Goal: Register for event/course

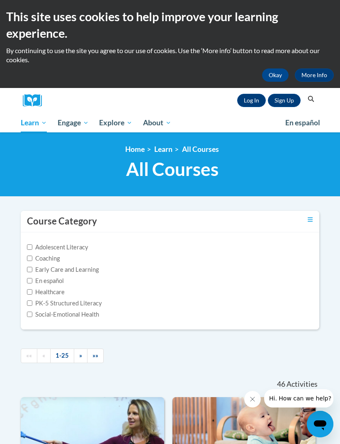
click at [29, 283] on input "En español" at bounding box center [29, 280] width 5 height 5
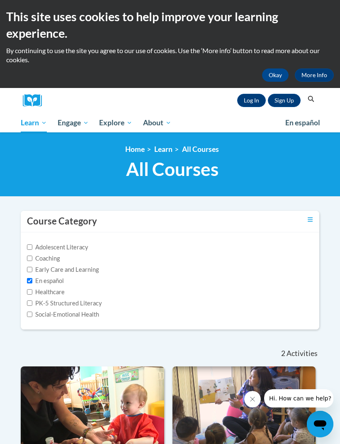
click at [28, 280] on input "En español" at bounding box center [29, 280] width 5 height 5
checkbox input "false"
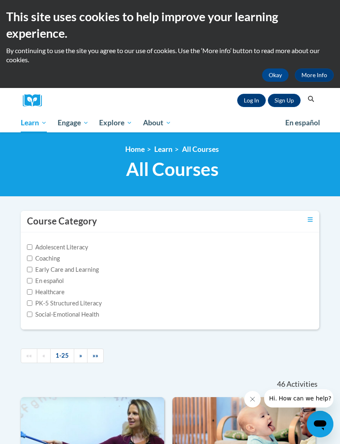
click at [32, 302] on input "PK-5 Structured Literacy" at bounding box center [29, 302] width 5 height 5
checkbox input "true"
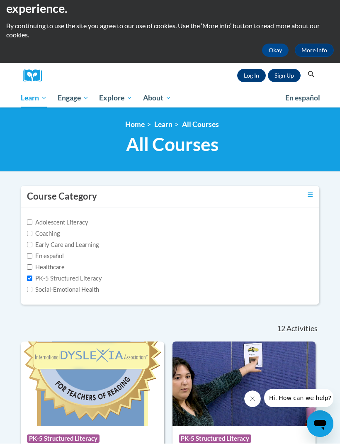
click at [31, 224] on input "Adolescent Literacy" at bounding box center [29, 222] width 5 height 5
checkbox input "true"
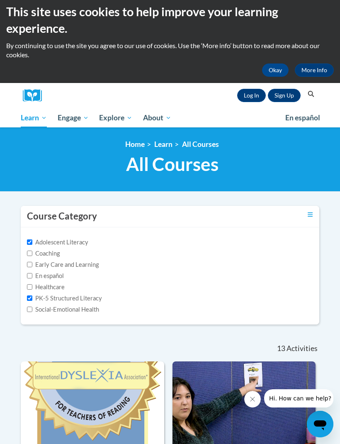
click at [29, 265] on input "Early Care and Learning" at bounding box center [29, 264] width 5 height 5
checkbox input "true"
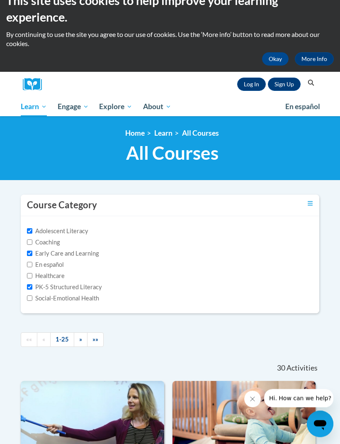
click at [35, 300] on label "Social-Emotional Health" at bounding box center [63, 298] width 72 height 9
click at [32, 300] on input "Social-Emotional Health" at bounding box center [29, 298] width 5 height 5
checkbox input "true"
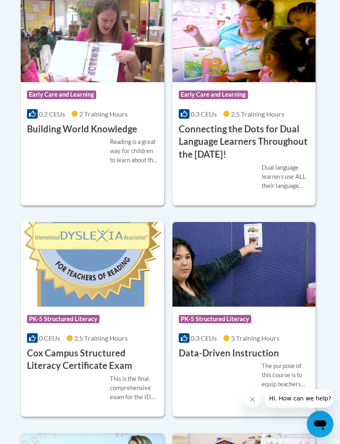
scroll to position [658, 0]
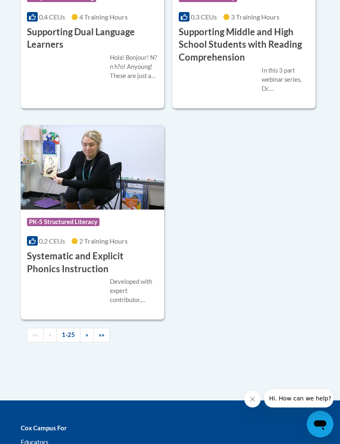
click at [84, 328] on link "»" at bounding box center [87, 335] width 14 height 15
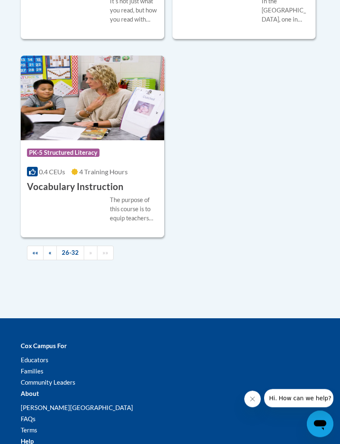
scroll to position [950, 0]
click at [107, 252] on span "»»" at bounding box center [105, 252] width 6 height 7
click at [104, 251] on span "»»" at bounding box center [105, 252] width 6 height 7
click at [88, 249] on link "»" at bounding box center [91, 253] width 14 height 15
click at [85, 254] on link "»" at bounding box center [91, 253] width 14 height 15
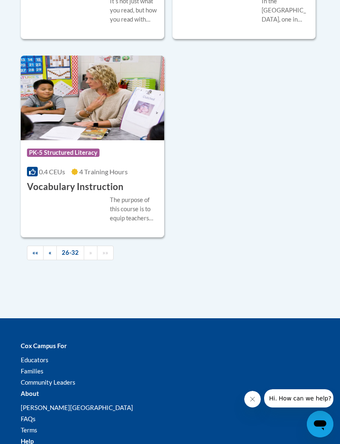
click at [88, 251] on link "»" at bounding box center [91, 253] width 14 height 15
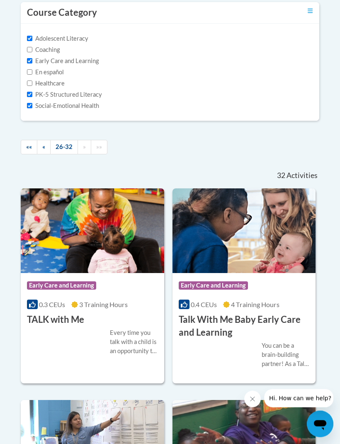
scroll to position [209, 0]
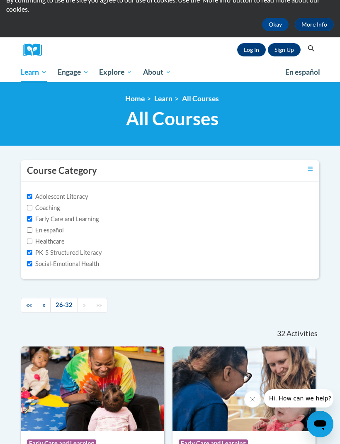
scroll to position [51, 0]
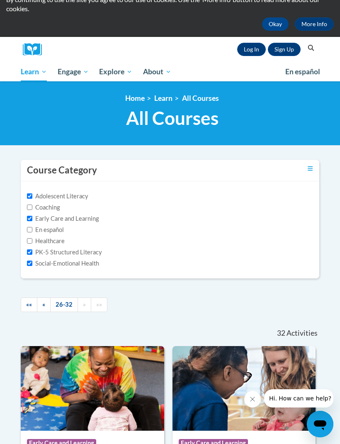
click at [32, 218] on input "Early Care and Learning" at bounding box center [29, 218] width 5 height 5
checkbox input "false"
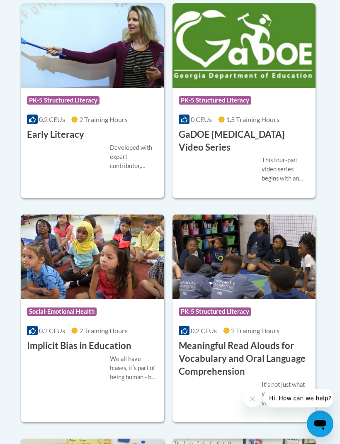
scroll to position [575, 0]
click at [304, 255] on img at bounding box center [245, 257] width 144 height 85
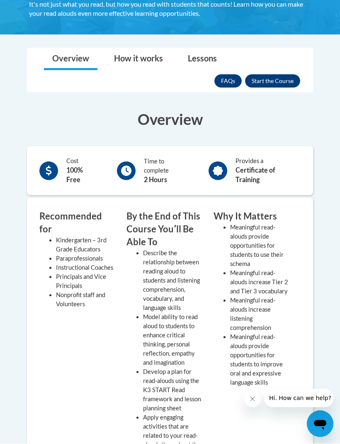
scroll to position [241, 0]
click at [284, 83] on button "Enroll" at bounding box center [272, 80] width 55 height 13
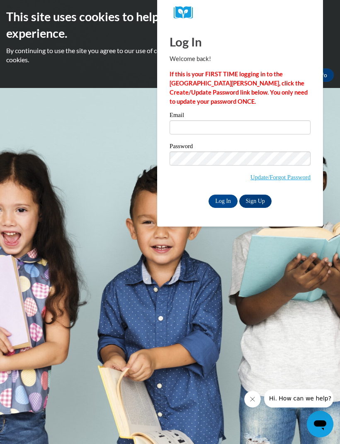
click at [278, 178] on link "Update/Forgot Password" at bounding box center [281, 177] width 60 height 7
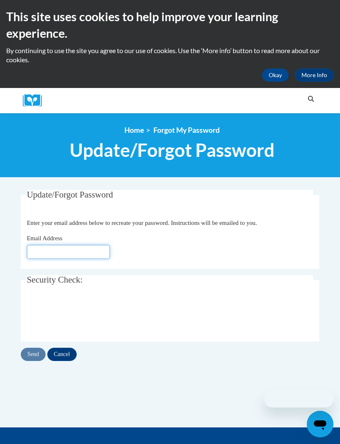
click at [100, 258] on input "Email Address" at bounding box center [68, 252] width 83 height 14
type input "[EMAIL_ADDRESS][DOMAIN_NAME]"
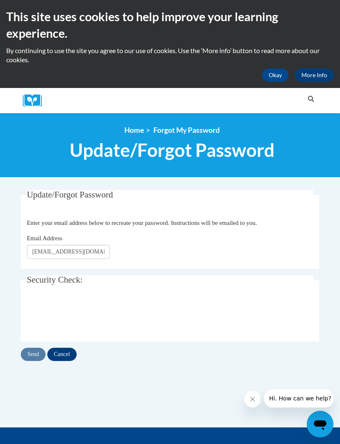
click at [250, 288] on fieldset "Security Check: Enter the security code + =" at bounding box center [170, 308] width 299 height 66
click at [34, 354] on input "Send" at bounding box center [33, 354] width 25 height 13
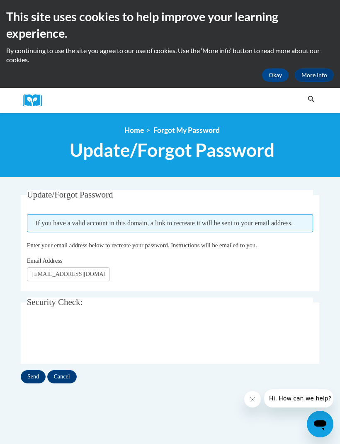
click at [31, 374] on input "Send" at bounding box center [33, 376] width 25 height 13
click at [86, 267] on input "Queennadia16@gmail.com" at bounding box center [68, 274] width 83 height 14
click at [104, 273] on input "Queennadia16@gmail.com" at bounding box center [68, 274] width 83 height 14
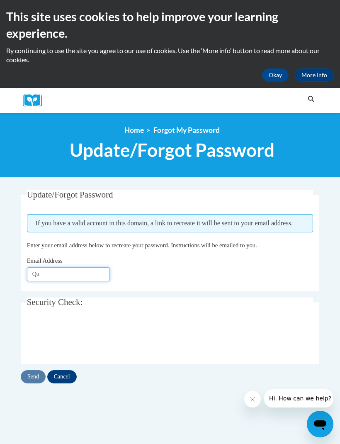
type input "Q"
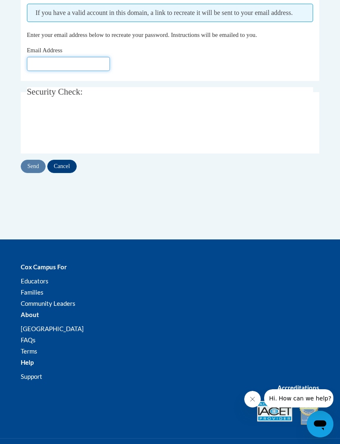
scroll to position [198, 0]
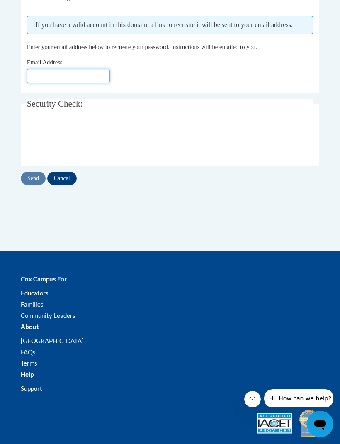
type input "H"
type input "[EMAIL_ADDRESS][DOMAIN_NAME]"
click at [34, 178] on input "Send" at bounding box center [33, 178] width 25 height 13
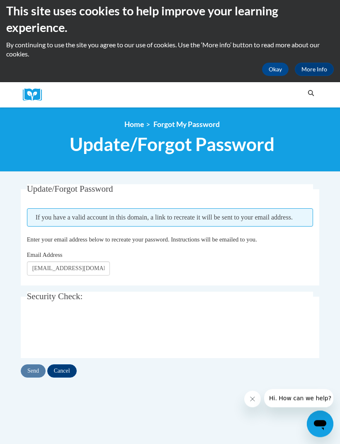
scroll to position [2, 0]
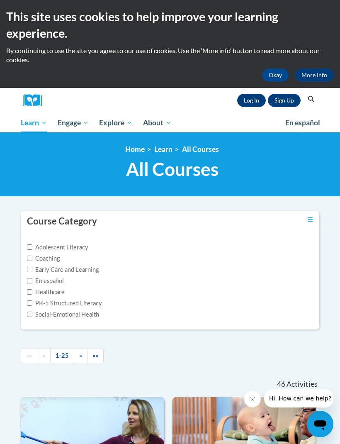
click at [289, 100] on link "Sign Up" at bounding box center [284, 100] width 33 height 13
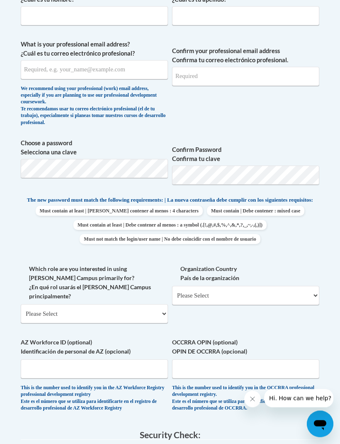
scroll to position [295, 0]
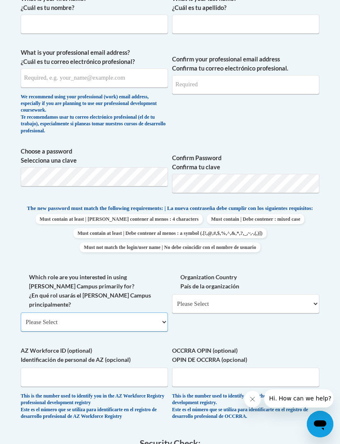
click at [148, 312] on select "Please Select College/University | Colegio/Universidad Community/Nonprofit Part…" at bounding box center [94, 321] width 147 height 19
select select "fbf2d438-af2f-41f8-98f1-81c410e29de3"
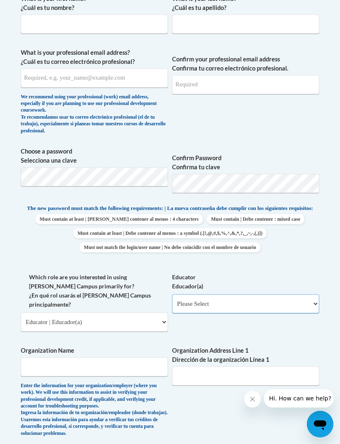
click at [264, 301] on select "Please Select Early Learning/Daycare Teacher/Family Home Care Provider | Maestr…" at bounding box center [245, 303] width 147 height 19
select select "6732b29e-f5f4-40e4-a595-7dafd2b8fb29"
click at [262, 300] on select "Please Select Early Learning/Daycare Teacher/Family Home Care Provider | Maestr…" at bounding box center [245, 303] width 147 height 19
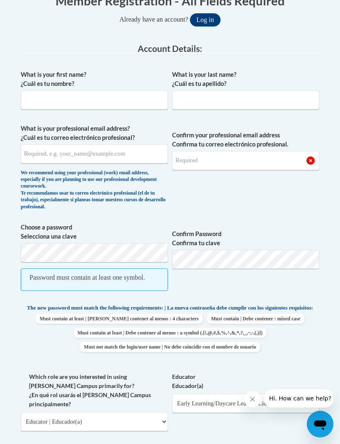
scroll to position [217, 0]
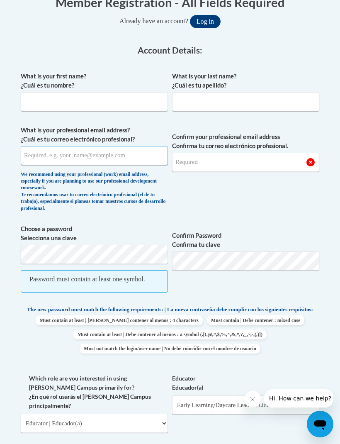
click at [72, 156] on input "What is your professional email address? ¿Cuál es tu correo electrónico profesi…" at bounding box center [94, 155] width 147 height 19
type input "queennadia16@gmail.com"
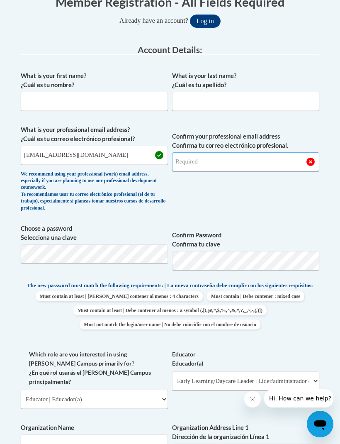
click at [266, 165] on input "Confirm your professional email address Confirma tu correo electrónico profesio…" at bounding box center [245, 161] width 147 height 19
type input "queennadia16@gmail.com"
click at [33, 88] on label "What is your first name? ¿Cuál es tu nombre?" at bounding box center [94, 81] width 147 height 18
click at [33, 92] on input "What is your first name? ¿Cuál es tu nombre?" at bounding box center [94, 101] width 147 height 19
click at [42, 94] on input "What is your first name? ¿Cuál es tu nombre?" at bounding box center [94, 101] width 147 height 19
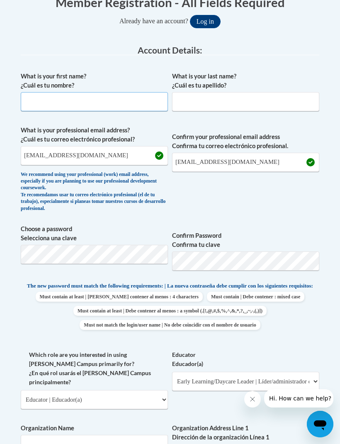
type input "Nadia"
click at [232, 98] on input "What is your last name? ¿Cuál es tu apellido?" at bounding box center [245, 101] width 147 height 19
type input "H"
type input "Hill"
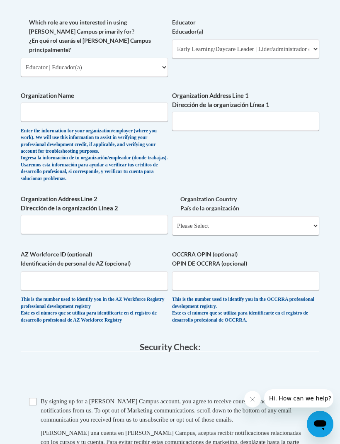
scroll to position [546, 63]
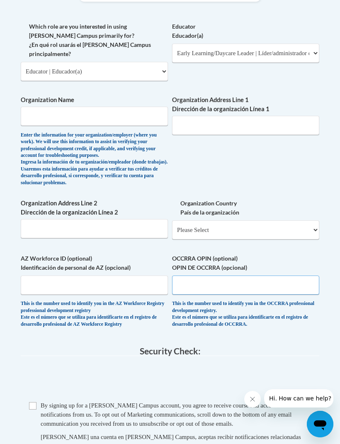
click at [172, 276] on input "OCCRRA OPIN (optional) OPIN DE OCCRRA (opcional)" at bounding box center [245, 285] width 147 height 19
paste input "1144-5770"
type input "1144-5770"
click at [181, 220] on select "Please Select United States | Estados Unidos Outside of the United States | Fue…" at bounding box center [245, 229] width 147 height 19
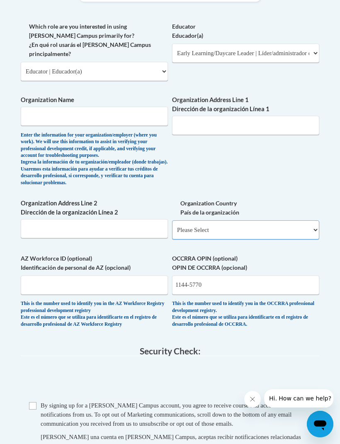
select select "ad49bcad-a171-4b2e-b99c-48b446064914"
select select
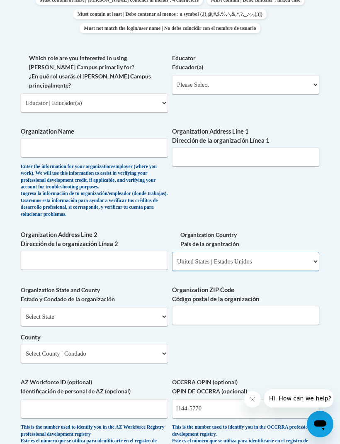
scroll to position [511, 0]
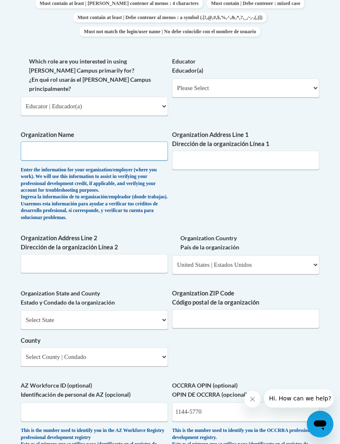
click at [70, 141] on input "Organization Name" at bounding box center [94, 150] width 147 height 19
type input "Starting Point Learning Center"
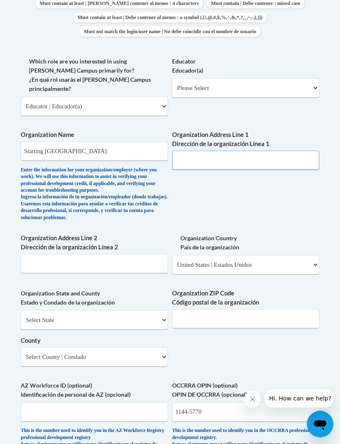
click at [264, 151] on input "Organization Address Line 1 Dirección de la organización Línea 1" at bounding box center [245, 160] width 147 height 19
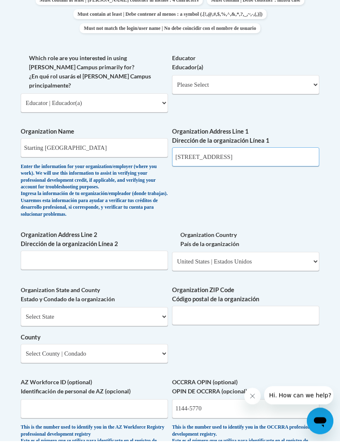
type input "2505 Lockbourne Rd"
click at [144, 310] on select "Select State Alabama Alaska Arizona Arkansas California Colorado Connecticut De…" at bounding box center [94, 319] width 147 height 19
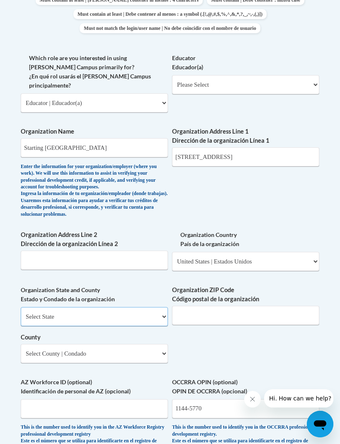
select select "Ohio"
click at [259, 306] on input "Organization ZIP Code Código postal de la organización" at bounding box center [245, 315] width 147 height 19
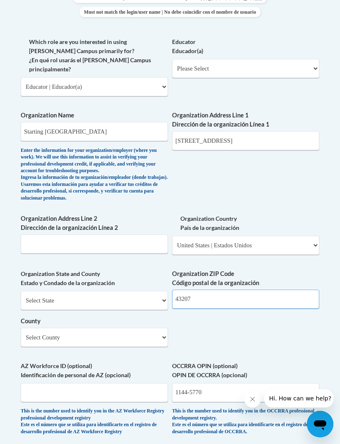
scroll to position [520, 0]
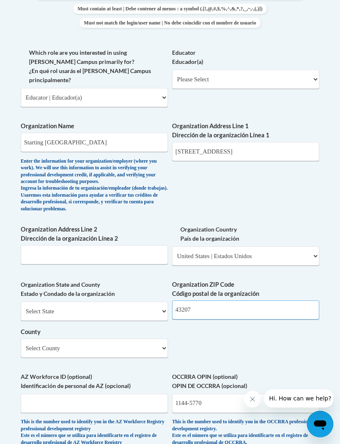
type input "43207"
click at [190, 142] on input "2505 Lockbourne Rd" at bounding box center [245, 151] width 147 height 19
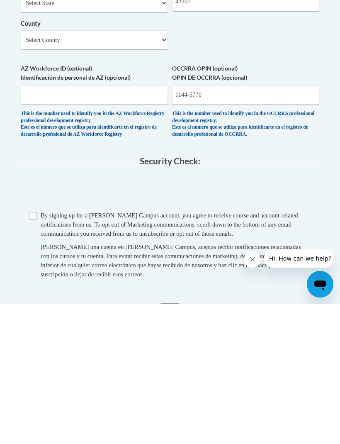
scroll to position [695, 0]
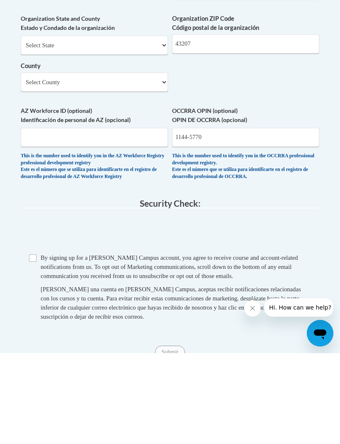
type input "2533 Lockbourne Rd"
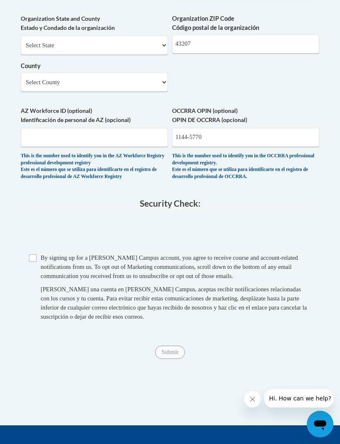
click at [32, 254] on input "Checkbox" at bounding box center [32, 257] width 7 height 7
checkbox input "true"
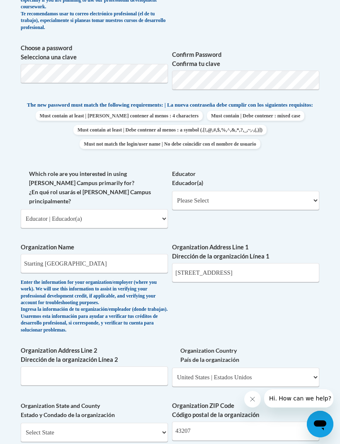
scroll to position [399, 0]
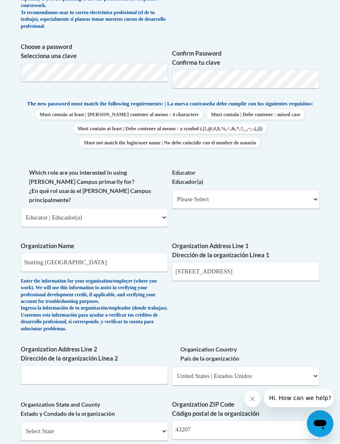
click at [212, 196] on select "Please Select Early Learning/Daycare Teacher/Family Home Care Provider | Maestr…" at bounding box center [245, 199] width 147 height 19
select select "6732b29e-f5f4-40e4-a595-7dafd2b8fb29"
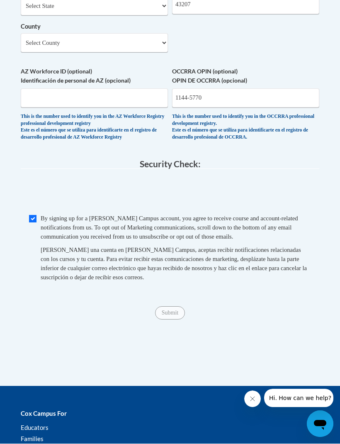
scroll to position [820, 0]
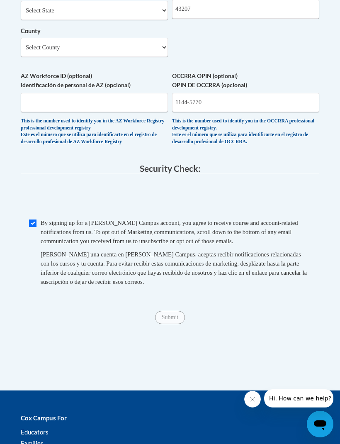
click at [177, 313] on span "Submit" at bounding box center [170, 316] width 30 height 7
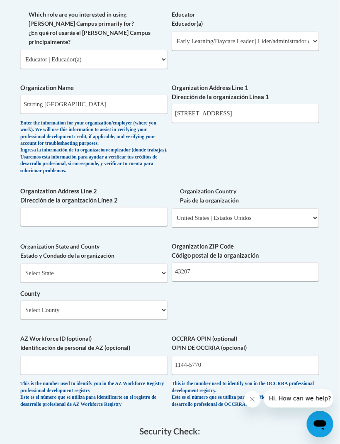
scroll to position [558, 0]
click at [130, 263] on select "Select State Alabama Alaska Arizona Arkansas California Colorado Connecticut De…" at bounding box center [94, 272] width 147 height 19
select select "Ohio"
click at [118, 300] on select "County" at bounding box center [94, 309] width 147 height 19
select select "Franklin"
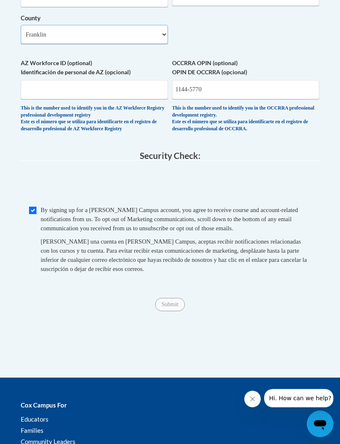
scroll to position [832, 0]
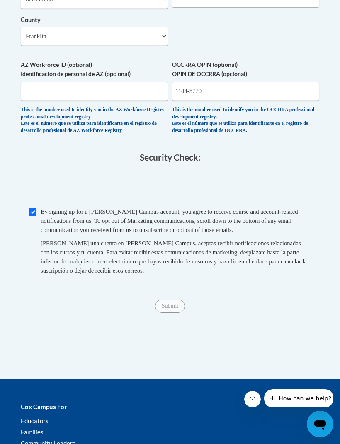
click at [172, 302] on span "Submit" at bounding box center [170, 305] width 30 height 7
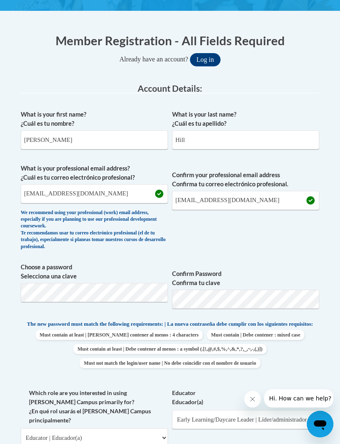
scroll to position [179, 7]
click at [54, 139] on input "Nadia" at bounding box center [94, 140] width 147 height 19
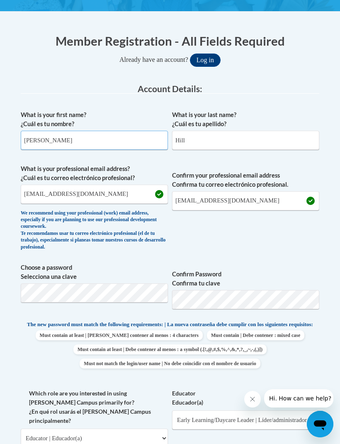
type input "Nadia"
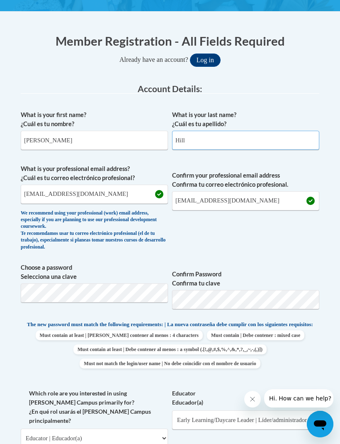
click at [246, 139] on input "Hill" at bounding box center [245, 140] width 147 height 19
type input "Hill"
click at [138, 191] on input "queennadia16@gmail.com" at bounding box center [94, 194] width 147 height 19
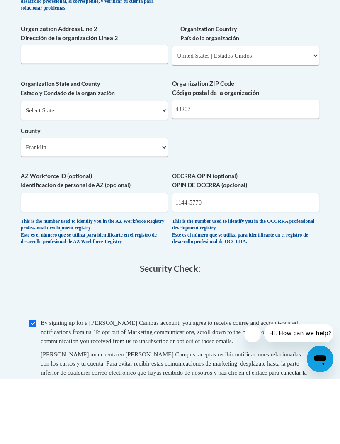
scroll to position [744, 22]
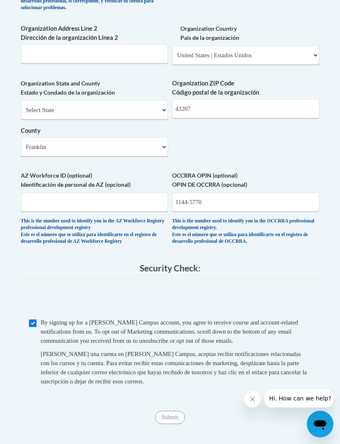
click at [155, 413] on span "Submit" at bounding box center [170, 416] width 30 height 7
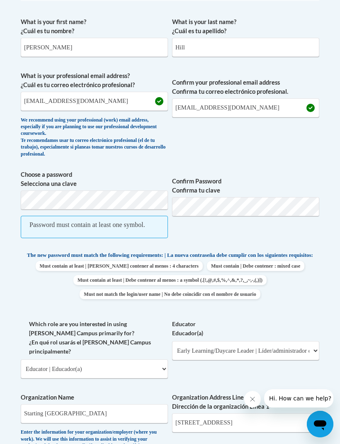
scroll to position [235, 22]
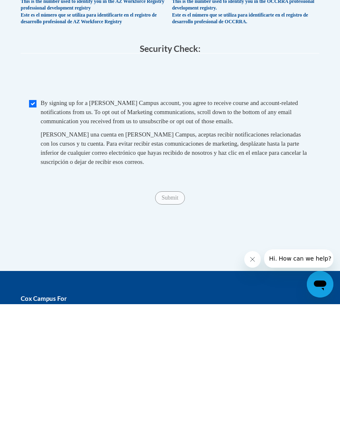
click at [175, 331] on div "Submit Submit" at bounding box center [170, 337] width 299 height 13
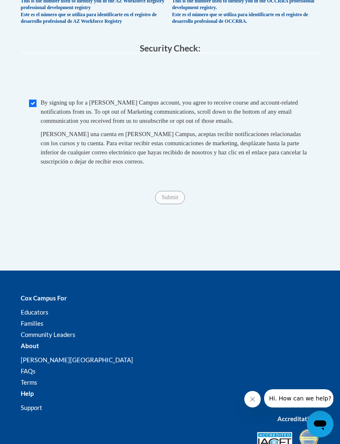
click at [173, 193] on span "Submit" at bounding box center [170, 196] width 30 height 7
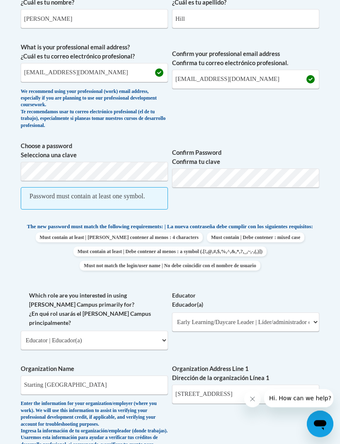
scroll to position [294, 0]
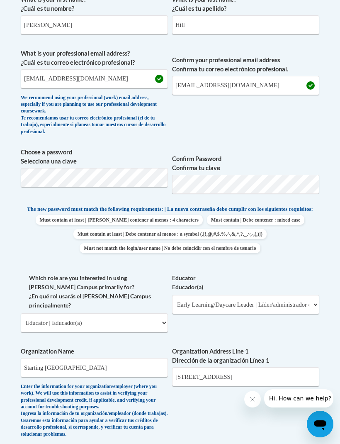
click at [299, 284] on label "Educator Educador(a)" at bounding box center [245, 282] width 147 height 18
click at [299, 295] on select "Please Select Early Learning/Daycare Teacher/Family Home Care Provider | Maestr…" at bounding box center [245, 304] width 147 height 19
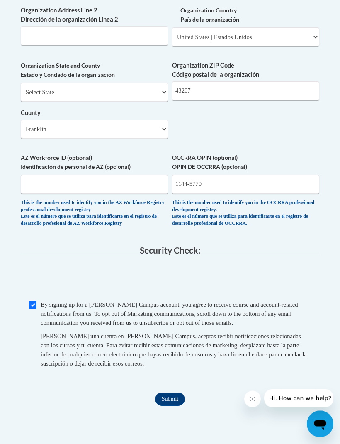
scroll to position [739, 0]
click at [164, 393] on input "Submit" at bounding box center [170, 399] width 30 height 13
click at [186, 175] on input "1144-5770" at bounding box center [245, 184] width 147 height 19
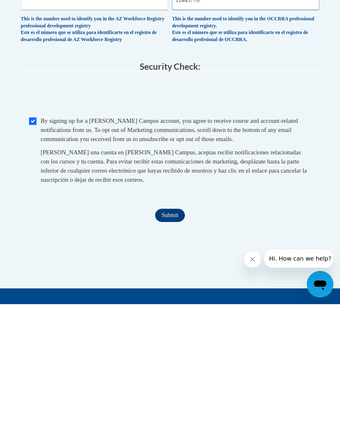
type input "11445770"
click at [176, 349] on input "Submit" at bounding box center [170, 355] width 30 height 13
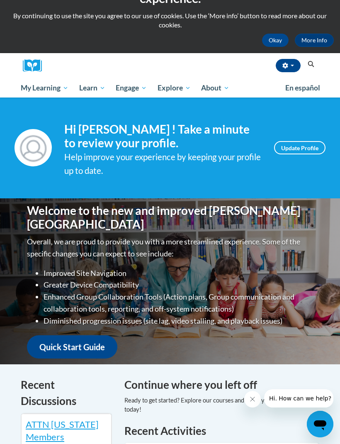
scroll to position [35, 0]
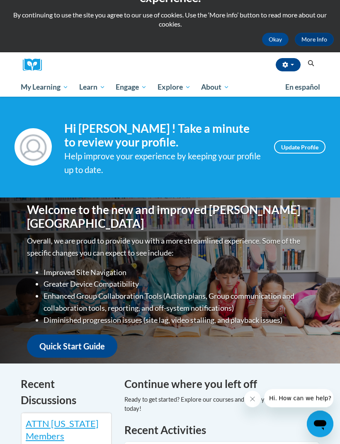
click at [312, 151] on link "Update Profile" at bounding box center [299, 147] width 51 height 13
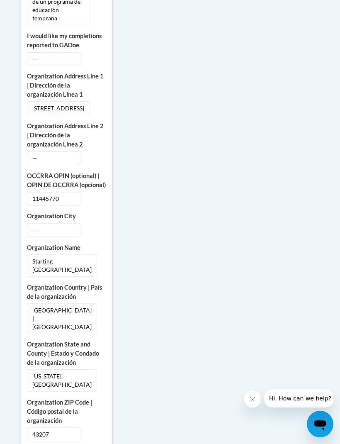
scroll to position [498, 0]
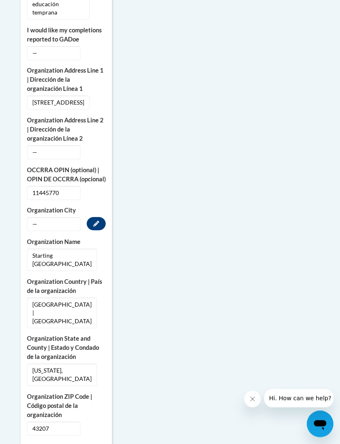
click at [62, 231] on span "—" at bounding box center [54, 224] width 54 height 14
click at [89, 227] on button "Edit" at bounding box center [96, 223] width 19 height 13
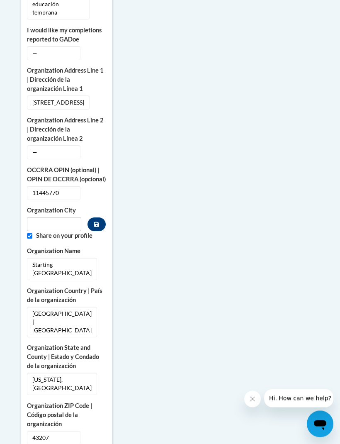
scroll to position [499, 0]
click at [54, 231] on input "Metadata input" at bounding box center [54, 224] width 54 height 14
type input "Columbus"
click at [100, 229] on button "Custom profile fields" at bounding box center [97, 225] width 18 height 14
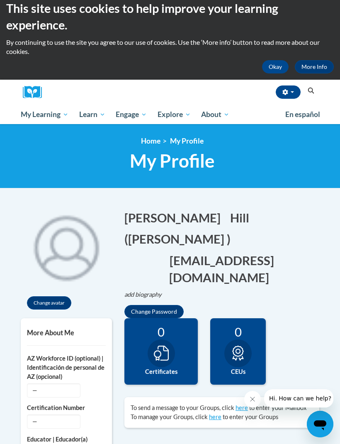
scroll to position [0, 0]
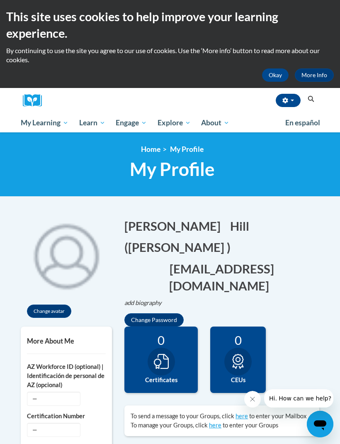
click at [0, 0] on link "Group Discussions" at bounding box center [0, 0] width 0 height 0
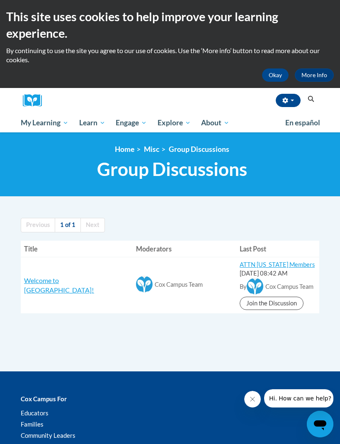
click at [0, 0] on span "My Action Plans" at bounding box center [0, 0] width 0 height 0
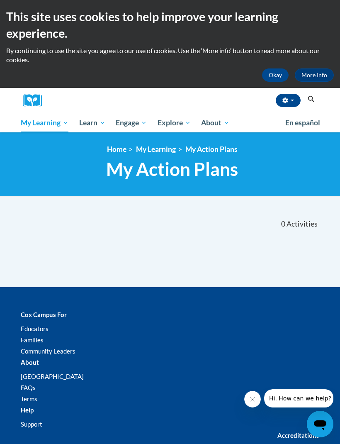
click at [0, 0] on span "My Course Progress" at bounding box center [0, 0] width 0 height 0
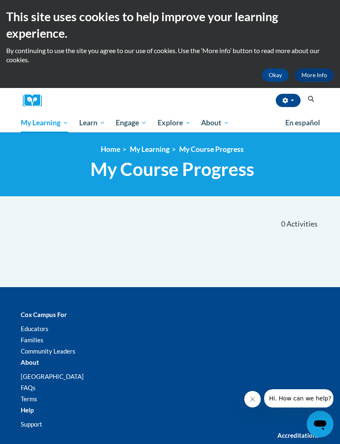
click at [276, 78] on button "Okay" at bounding box center [275, 74] width 27 height 13
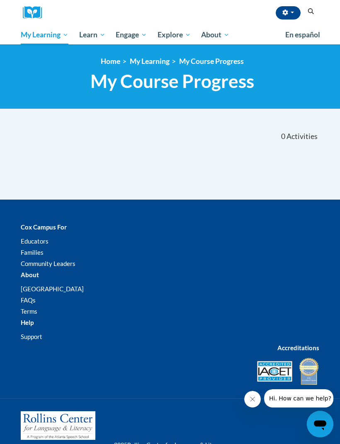
click at [0, 0] on span "All Courses" at bounding box center [0, 0] width 0 height 0
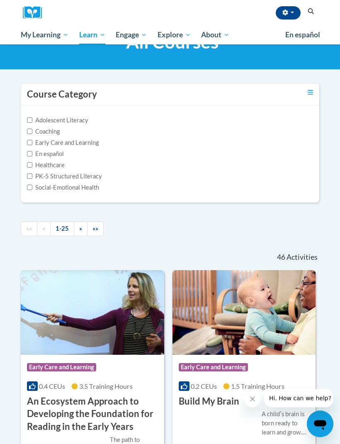
scroll to position [39, 0]
click at [28, 120] on input "Adolescent Literacy" at bounding box center [29, 119] width 5 height 5
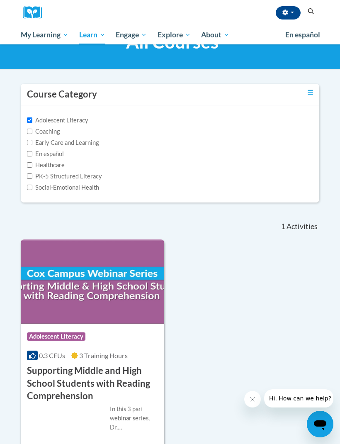
click at [30, 123] on input "Adolescent Literacy" at bounding box center [29, 119] width 5 height 5
checkbox input "false"
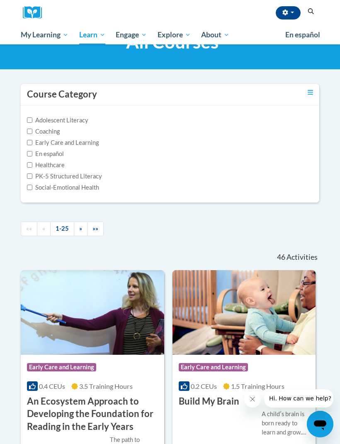
click at [32, 134] on input "Coaching" at bounding box center [29, 131] width 5 height 5
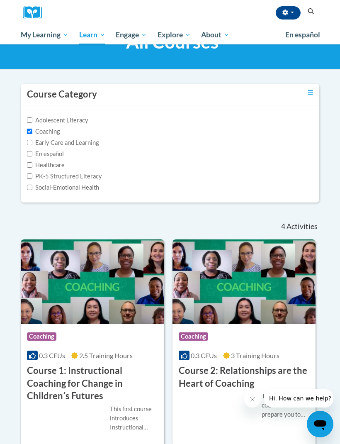
click at [30, 134] on input "Coaching" at bounding box center [29, 131] width 5 height 5
checkbox input "false"
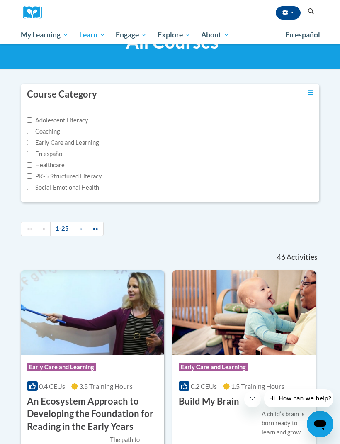
click at [39, 144] on label "Early Care and Learning" at bounding box center [63, 142] width 72 height 9
click at [32, 144] on input "Early Care and Learning" at bounding box center [29, 142] width 5 height 5
checkbox input "true"
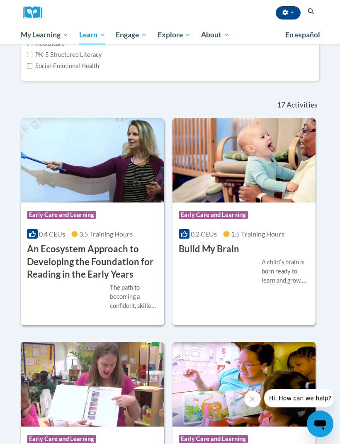
scroll to position [155, 0]
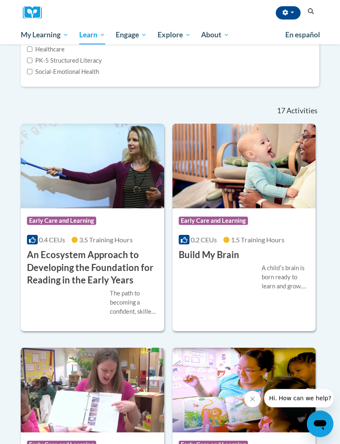
click at [45, 140] on img at bounding box center [93, 166] width 144 height 85
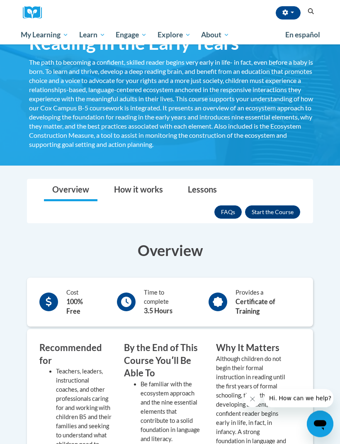
scroll to position [105, 0]
click at [283, 217] on button "Enroll" at bounding box center [272, 211] width 55 height 13
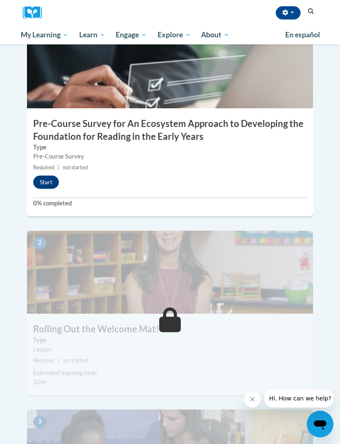
scroll to position [303, 0]
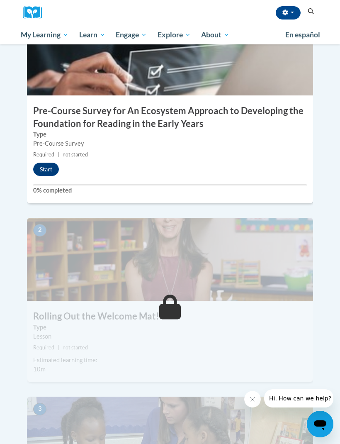
click at [37, 186] on label "0% completed" at bounding box center [170, 190] width 274 height 9
click at [44, 163] on button "Start" at bounding box center [46, 169] width 26 height 13
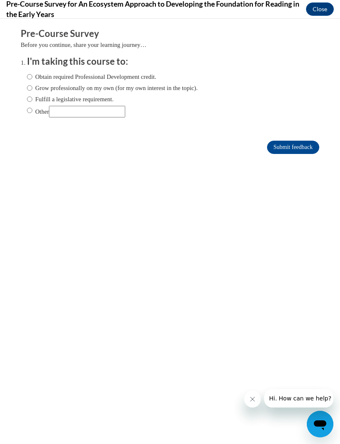
scroll to position [0, 0]
click at [31, 87] on input "Grow professionally on my own (for my own interest in the topic)." at bounding box center [29, 87] width 5 height 9
radio input "true"
click at [319, 148] on input "Submit feedback" at bounding box center [293, 147] width 52 height 13
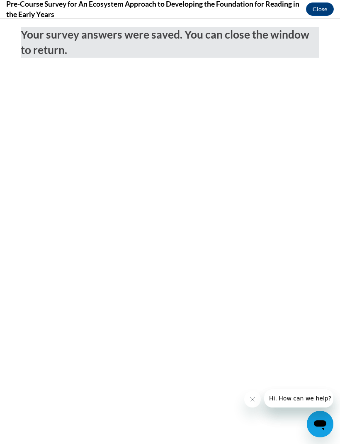
click at [311, 14] on button "Close" at bounding box center [320, 8] width 28 height 13
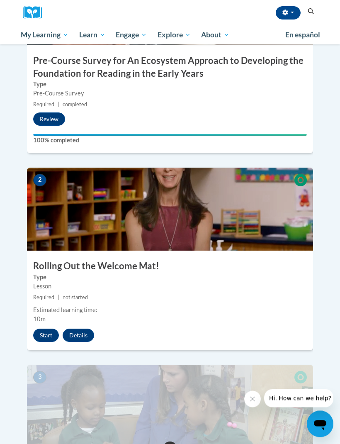
scroll to position [447, 0]
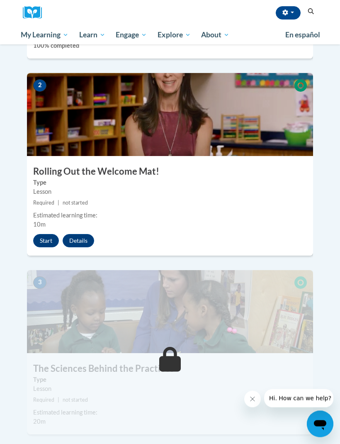
click at [50, 211] on div "Estimated learning time: 10m" at bounding box center [170, 220] width 286 height 18
click at [39, 234] on button "Start" at bounding box center [46, 240] width 26 height 13
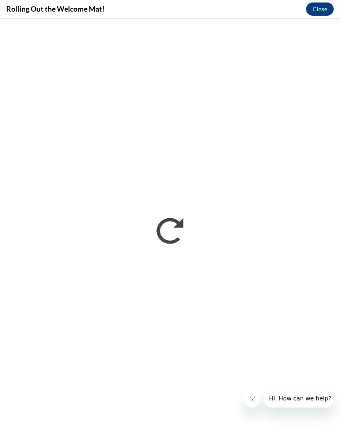
scroll to position [1328, 0]
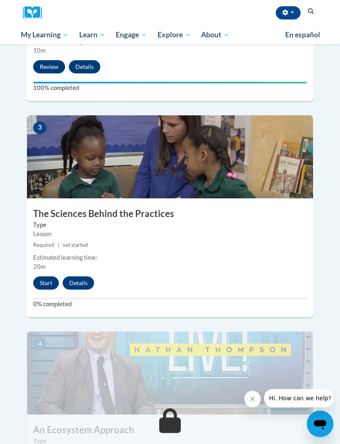
scroll to position [622, 0]
click at [42, 276] on button "Start" at bounding box center [46, 282] width 26 height 13
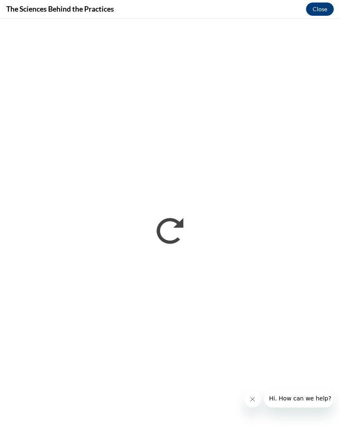
scroll to position [0, 0]
